Goal: Task Accomplishment & Management: Complete application form

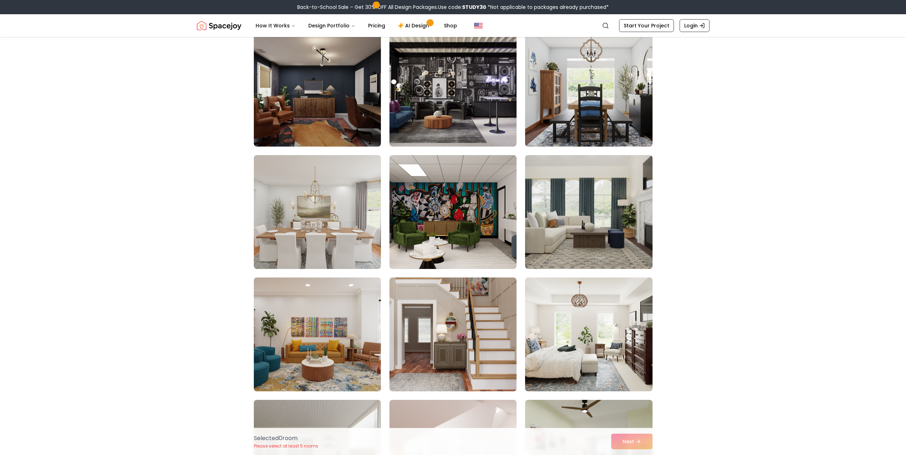
scroll to position [392, 0]
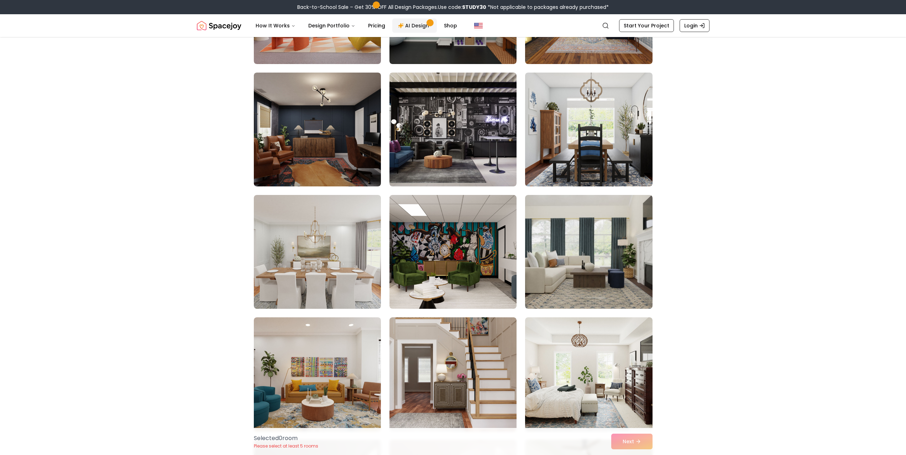
click at [413, 26] on link "AI Design" at bounding box center [414, 26] width 45 height 14
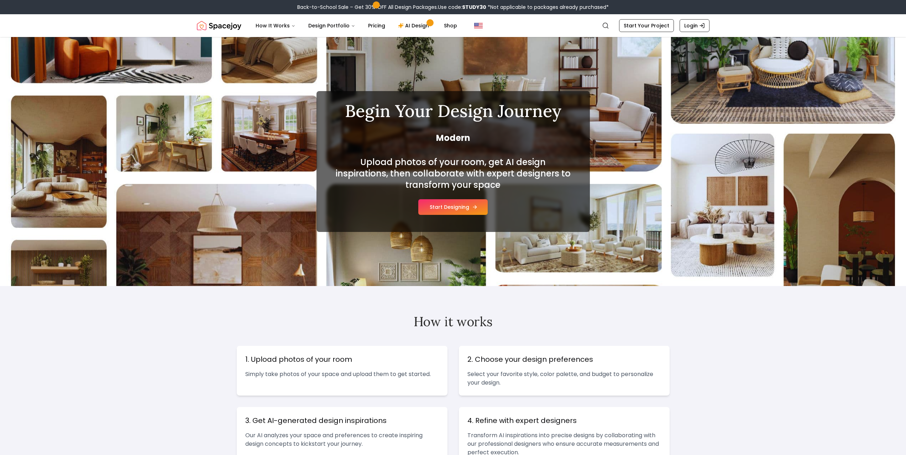
click at [448, 207] on button "Start Designing" at bounding box center [452, 207] width 69 height 16
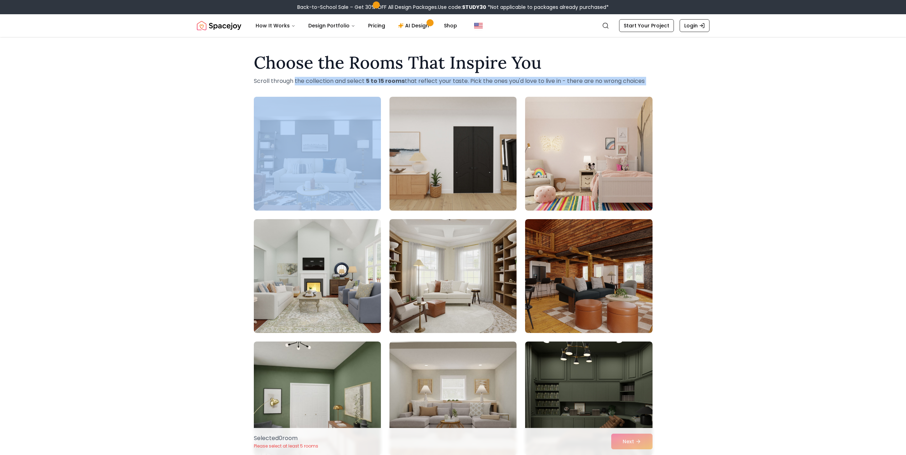
drag, startPoint x: 296, startPoint y: 81, endPoint x: 504, endPoint y: 88, distance: 207.7
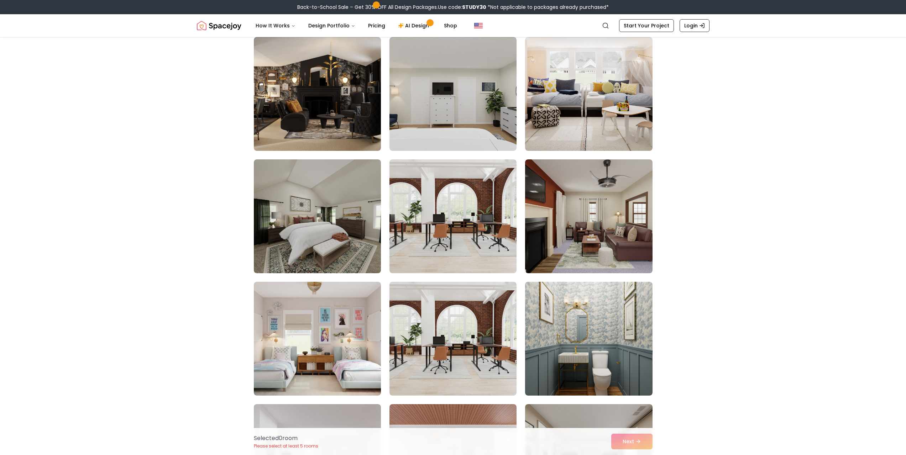
scroll to position [2350, 0]
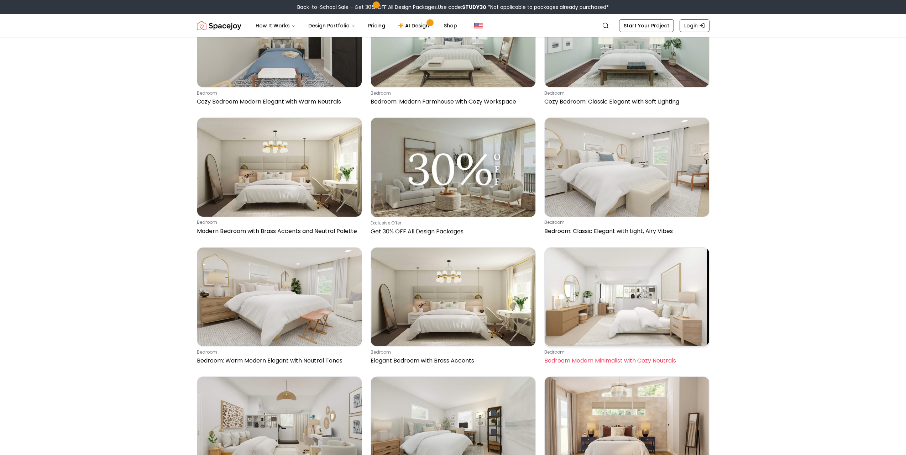
scroll to position [641, 0]
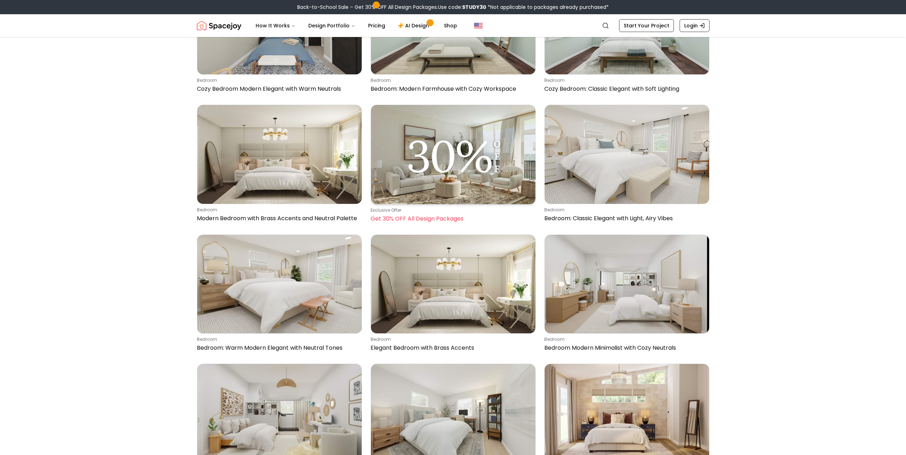
click at [428, 220] on p "Get 30% OFF All Design Packages" at bounding box center [452, 219] width 162 height 9
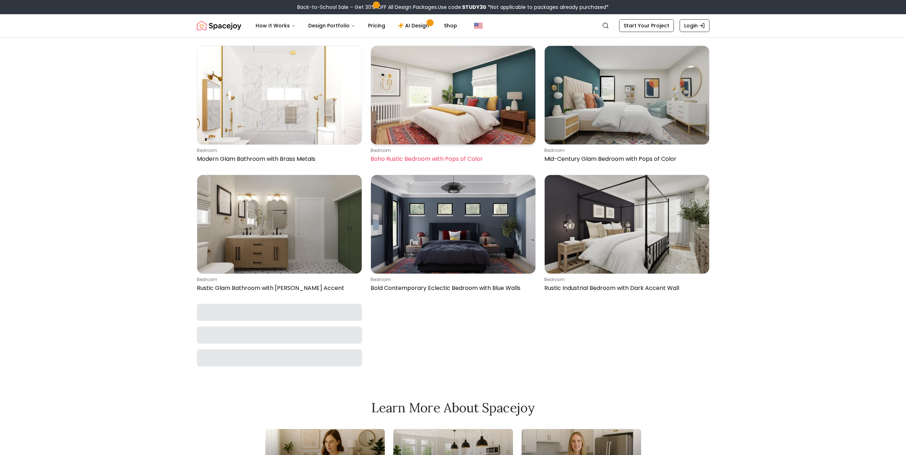
scroll to position [4843, 0]
